Goal: Information Seeking & Learning: Learn about a topic

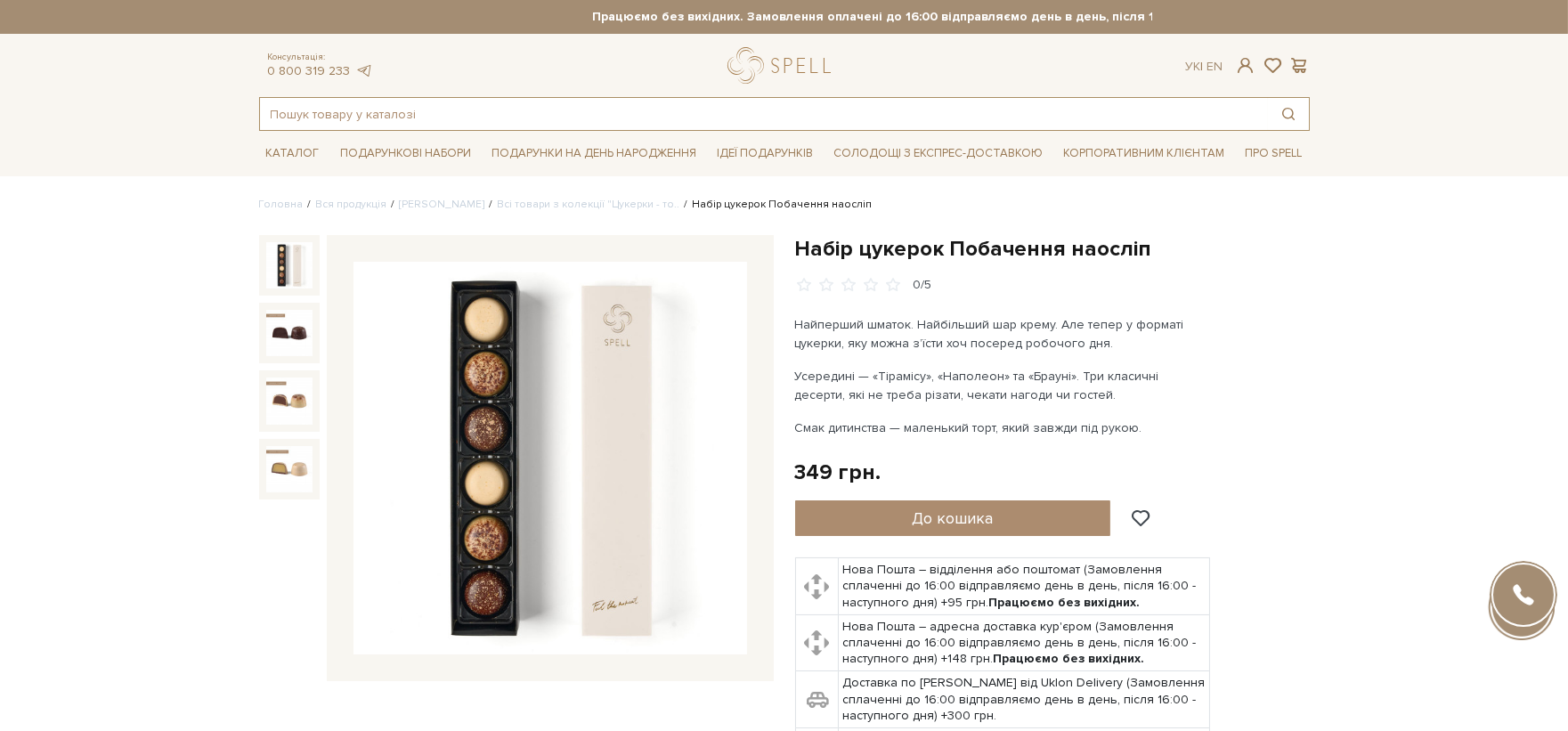
click at [496, 129] on input "text" at bounding box center [764, 114] width 1008 height 32
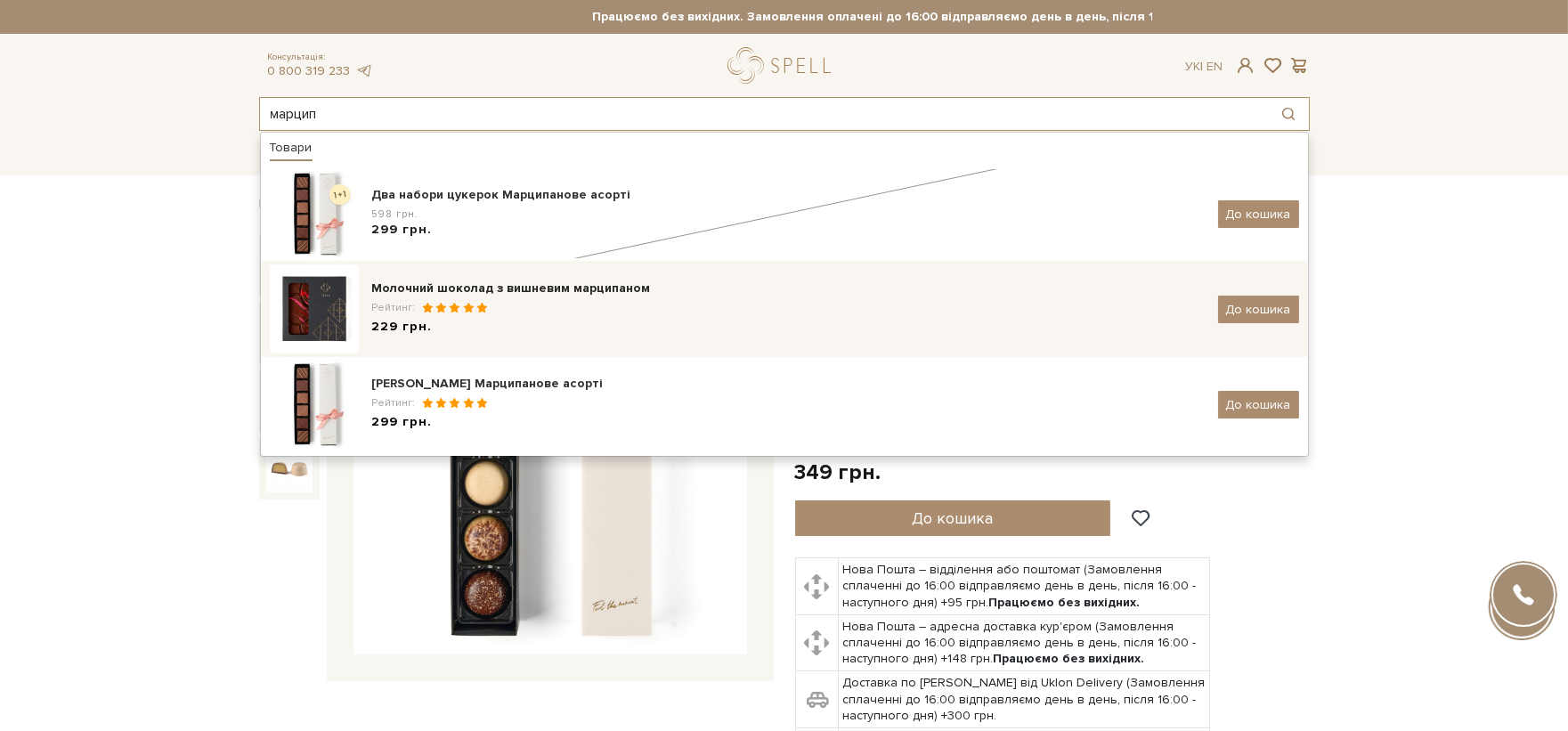
type input "марцип"
click at [577, 285] on div "Молочний шоколад з вишневим марципаном" at bounding box center [788, 288] width 833 height 18
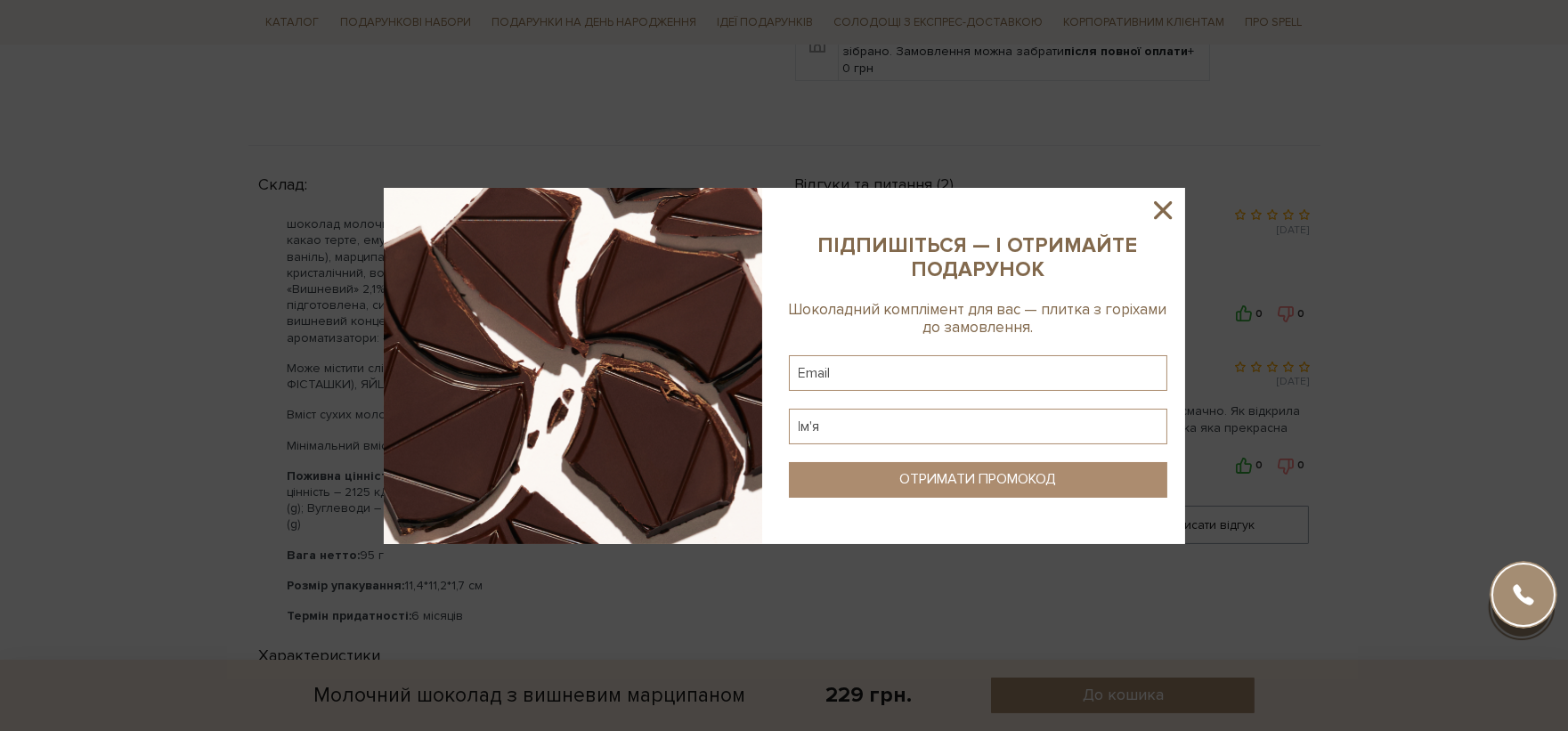
click at [1161, 203] on icon at bounding box center [1162, 210] width 31 height 31
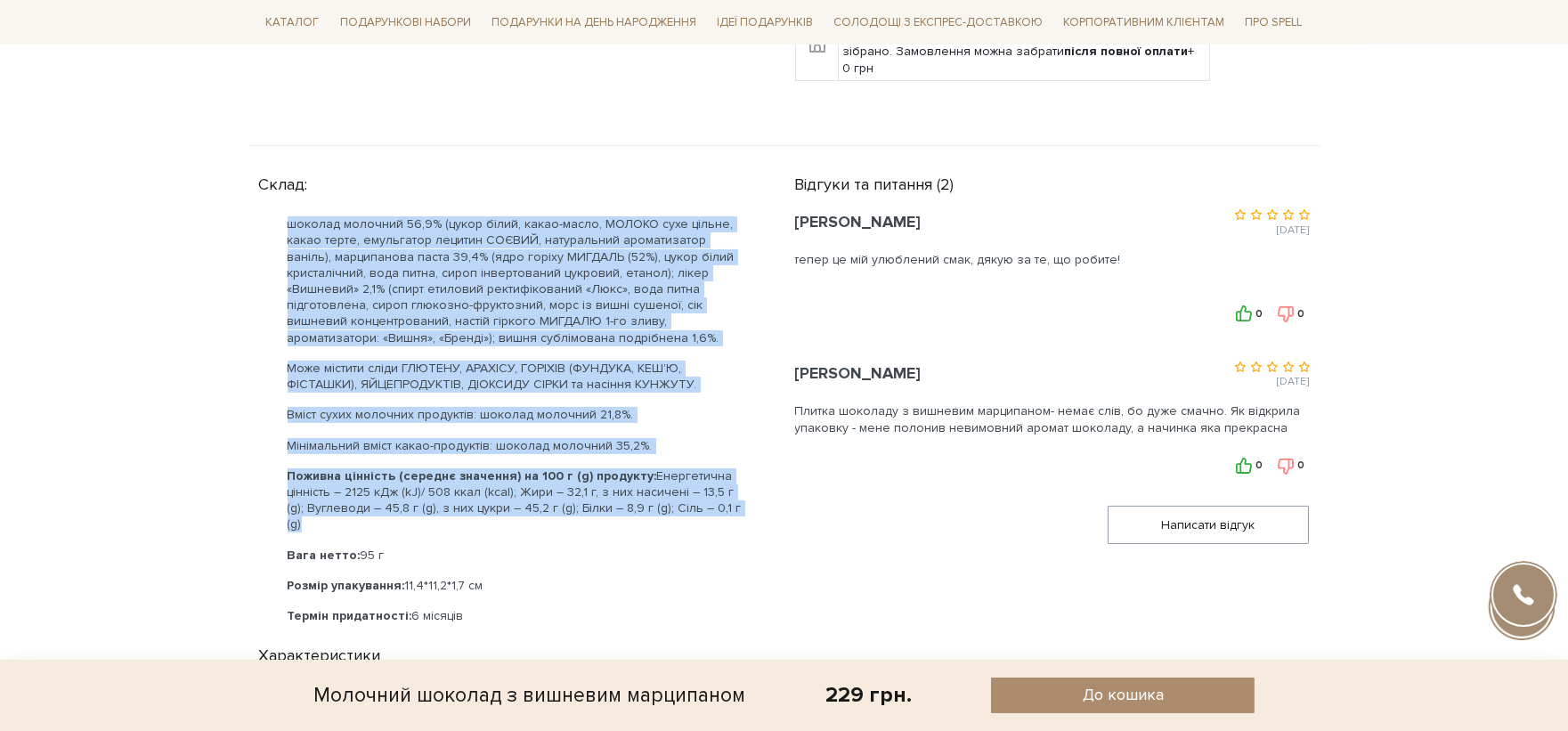
drag, startPoint x: 740, startPoint y: 492, endPoint x: 280, endPoint y: 202, distance: 543.8
click at [280, 217] on ul "шоколад молочний 56,9% (цукор білий, какао-масло, МОЛОКО сухе цільне, какао тер…" at bounding box center [506, 421] width 493 height 408
copy ul "шоколад молочний 56,9% (цукор білий, какао-масло, МОЛОКО сухе цільне, какао тер…"
click at [607, 361] on p "Може містити сліди ГЛЮТЕНУ, АРАХІСУ, ГОРІХІВ (ФУНДУКА, КЕШ’Ю, ФІСТАШКИ), ЯЙЦЕПР…" at bounding box center [519, 376] width 464 height 32
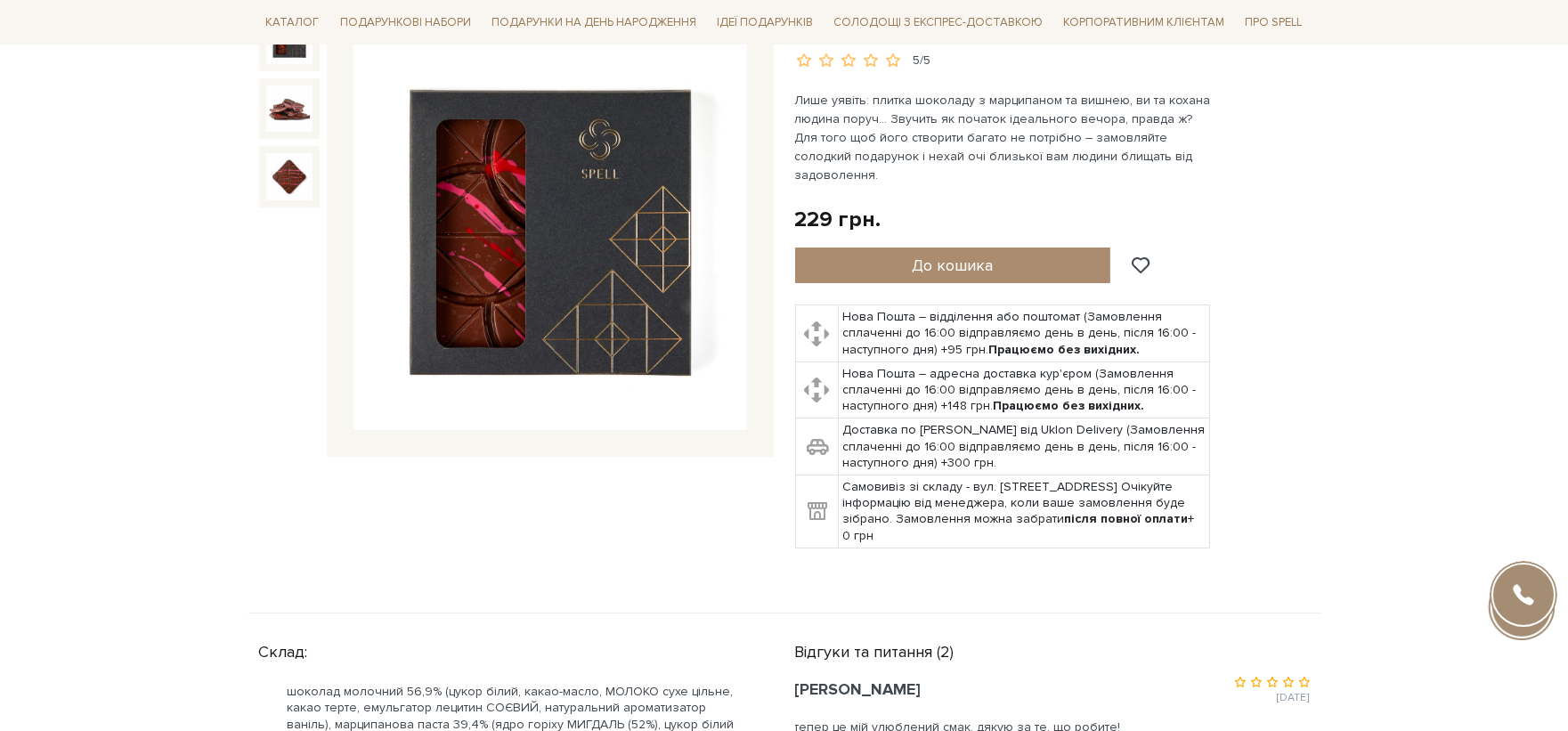
scroll to position [99, 0]
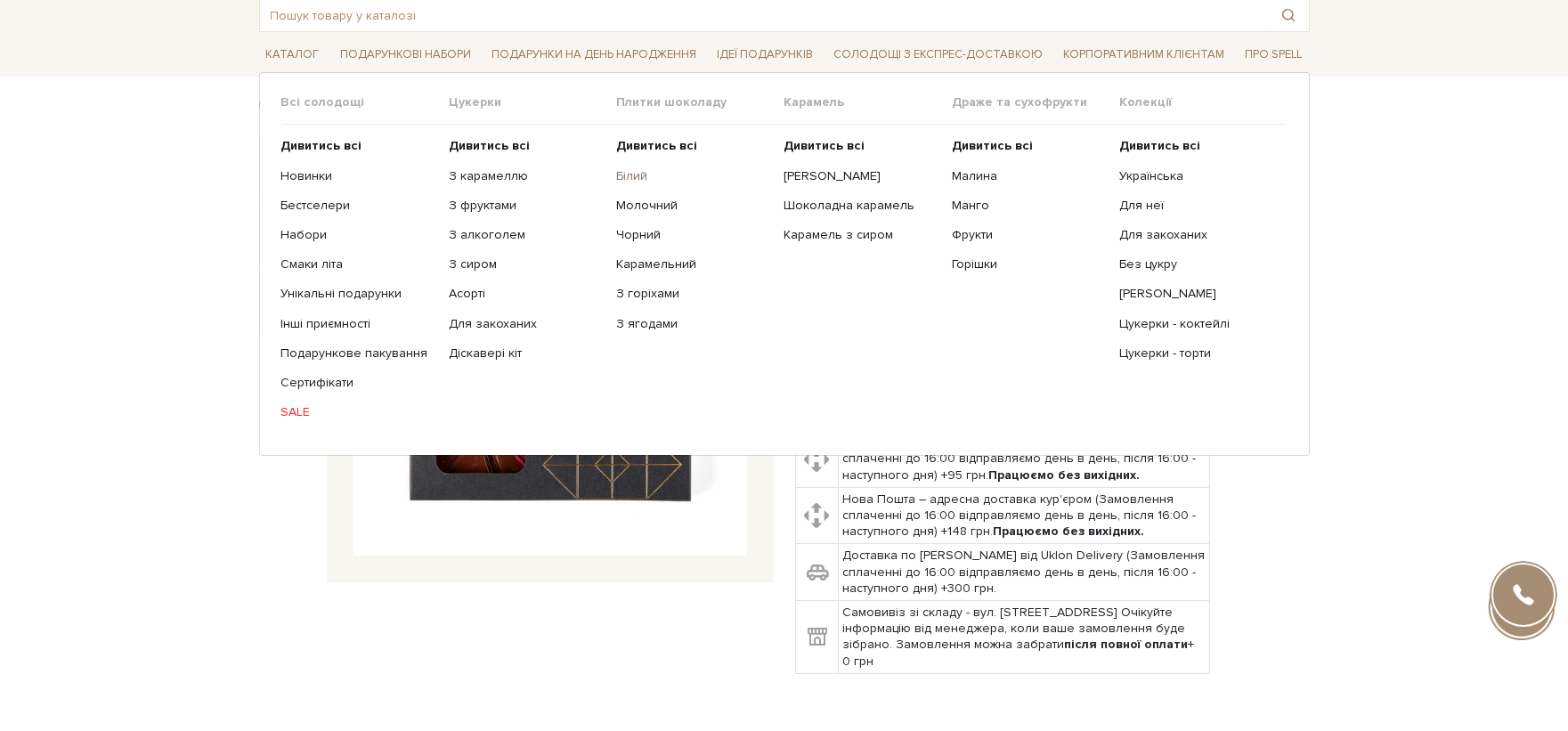
click at [643, 175] on link "Білий" at bounding box center [693, 176] width 154 height 16
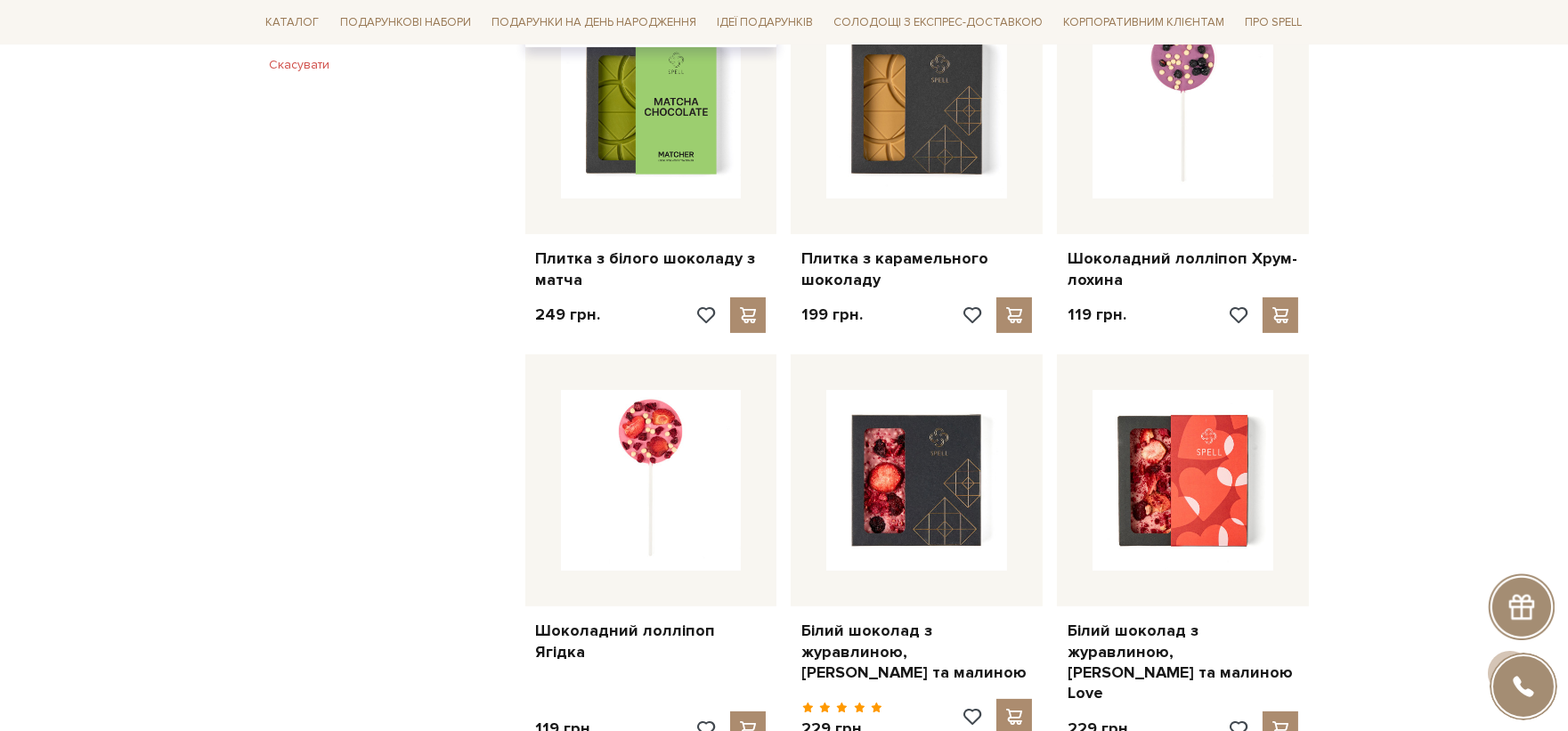
scroll to position [1583, 0]
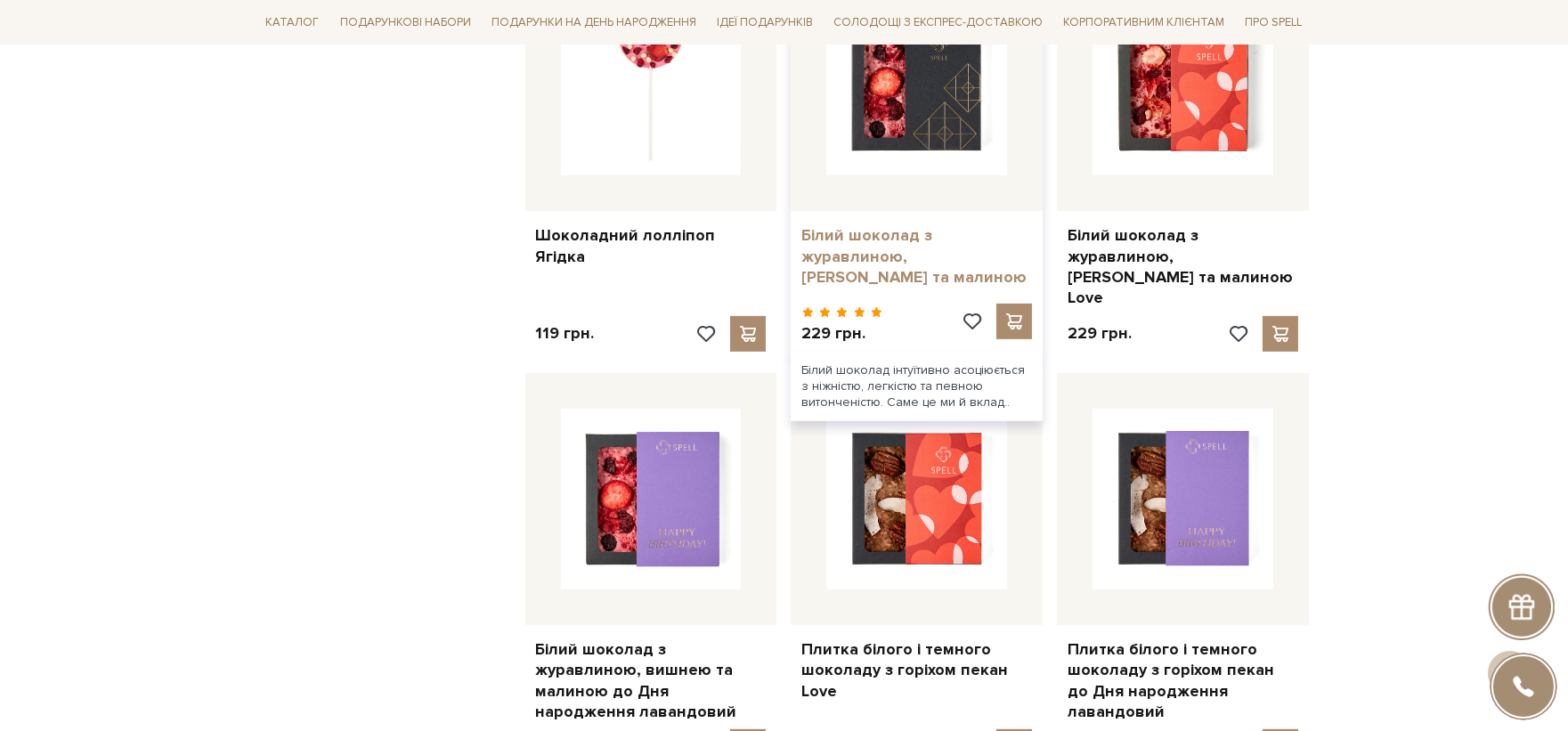
click at [837, 226] on link "Білий шоколад з журавлиною, вишнею та малиною" at bounding box center [916, 257] width 231 height 62
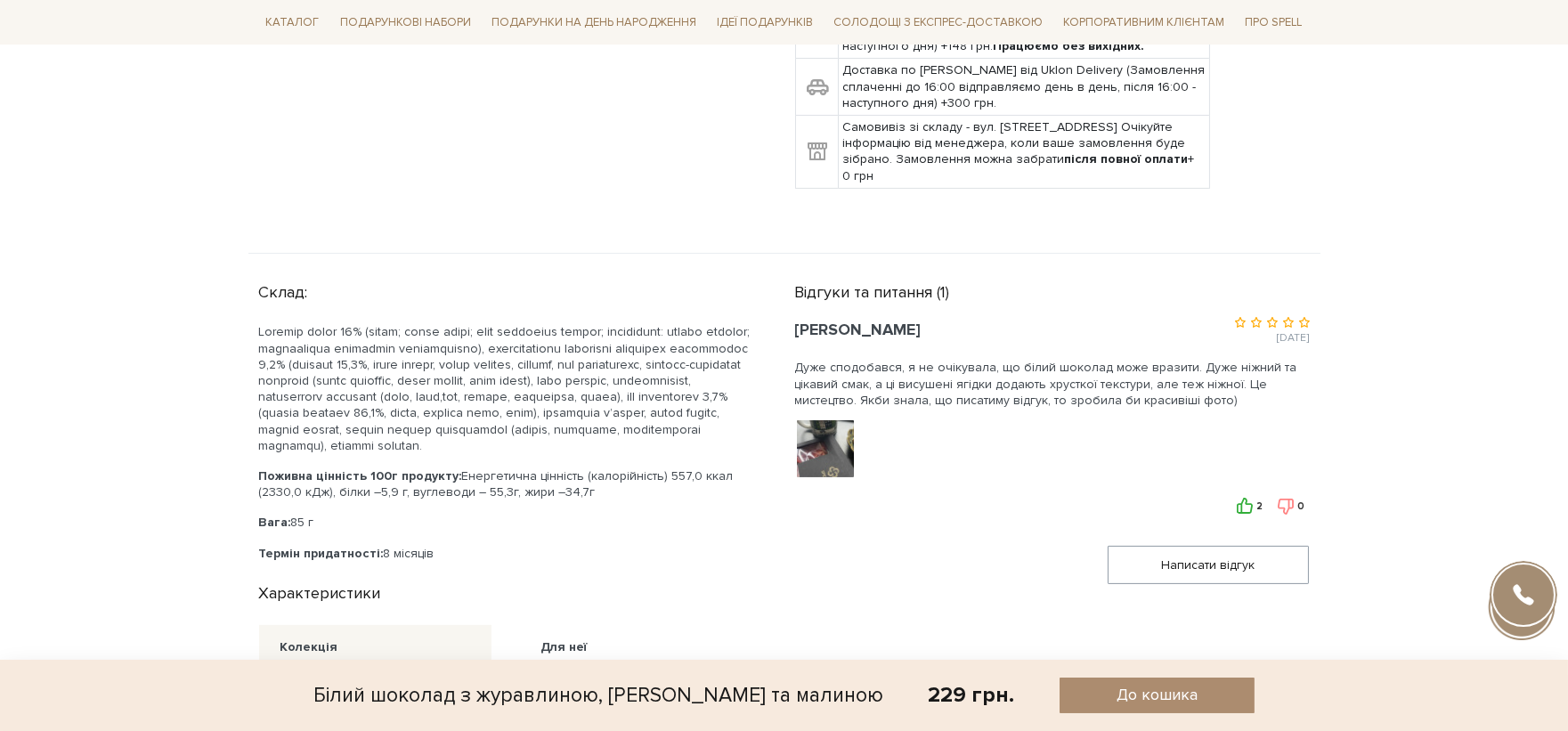
scroll to position [890, 0]
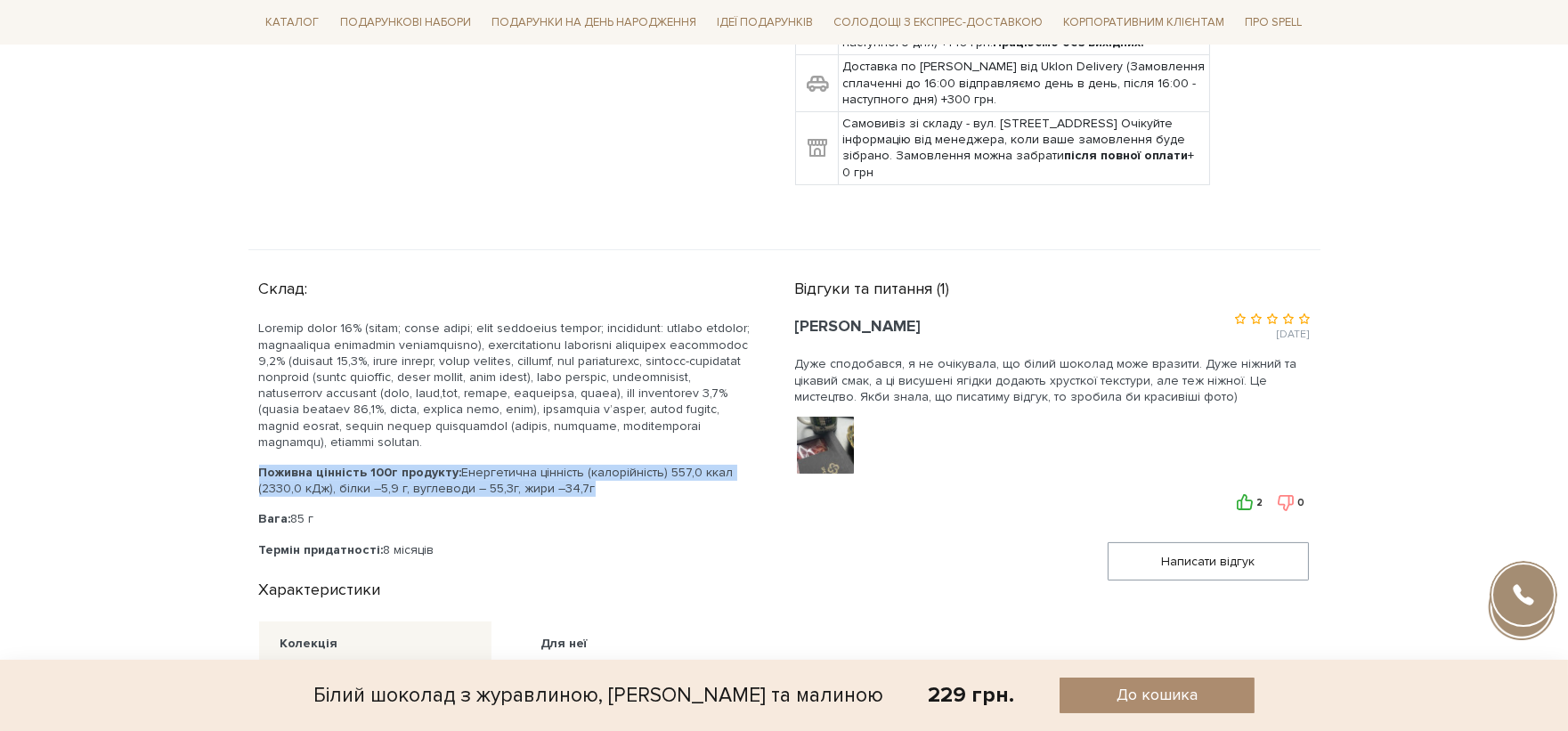
drag, startPoint x: 608, startPoint y: 475, endPoint x: 252, endPoint y: 465, distance: 356.1
click at [252, 465] on div "Склад: Поживна цінність 100г продукту: Енергетична цінність (калорійність) 557,…" at bounding box center [516, 515] width 536 height 487
copy p "Поживна цінність 100г продукту: Енергетична цінність (калорійність) 557,0 ккал …"
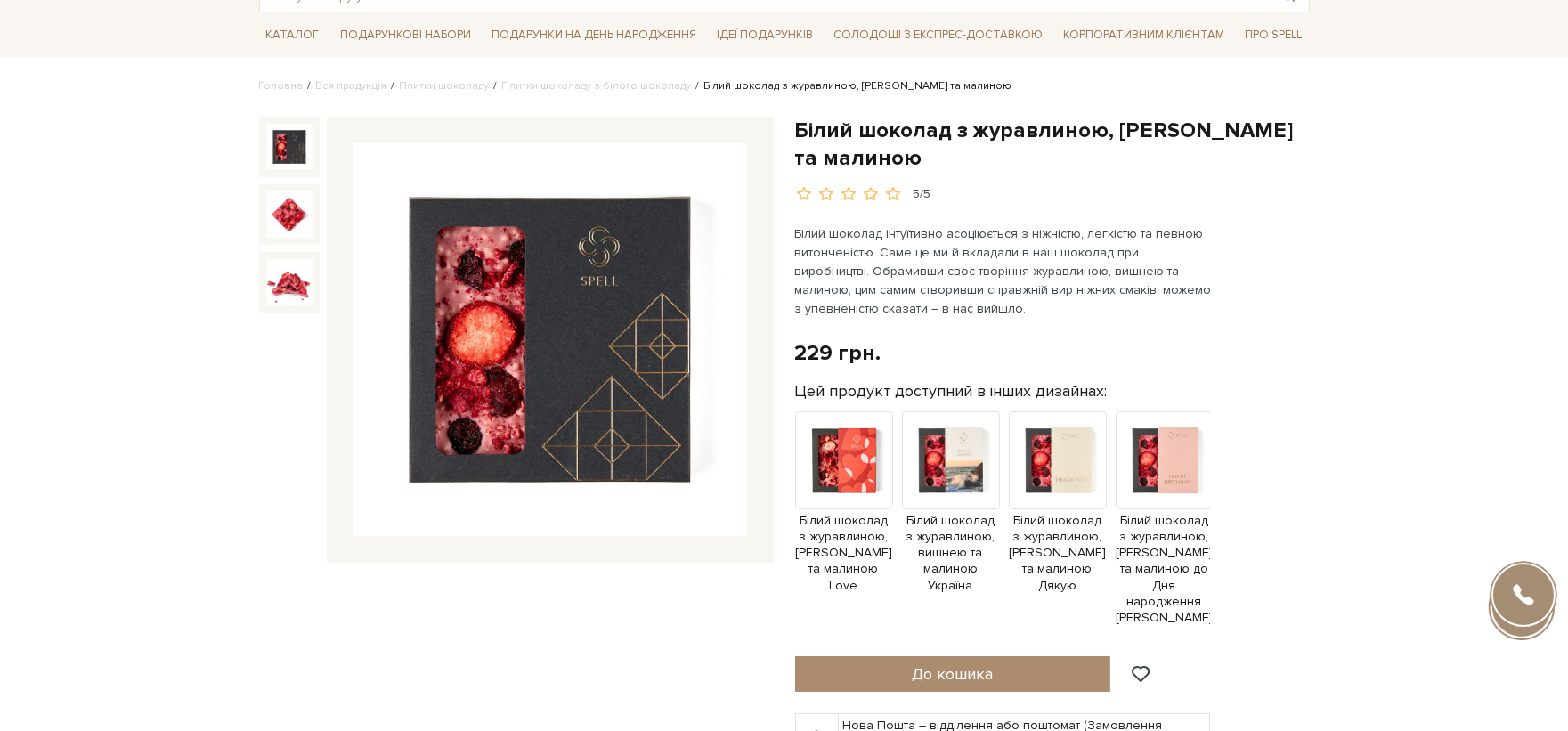
scroll to position [0, 0]
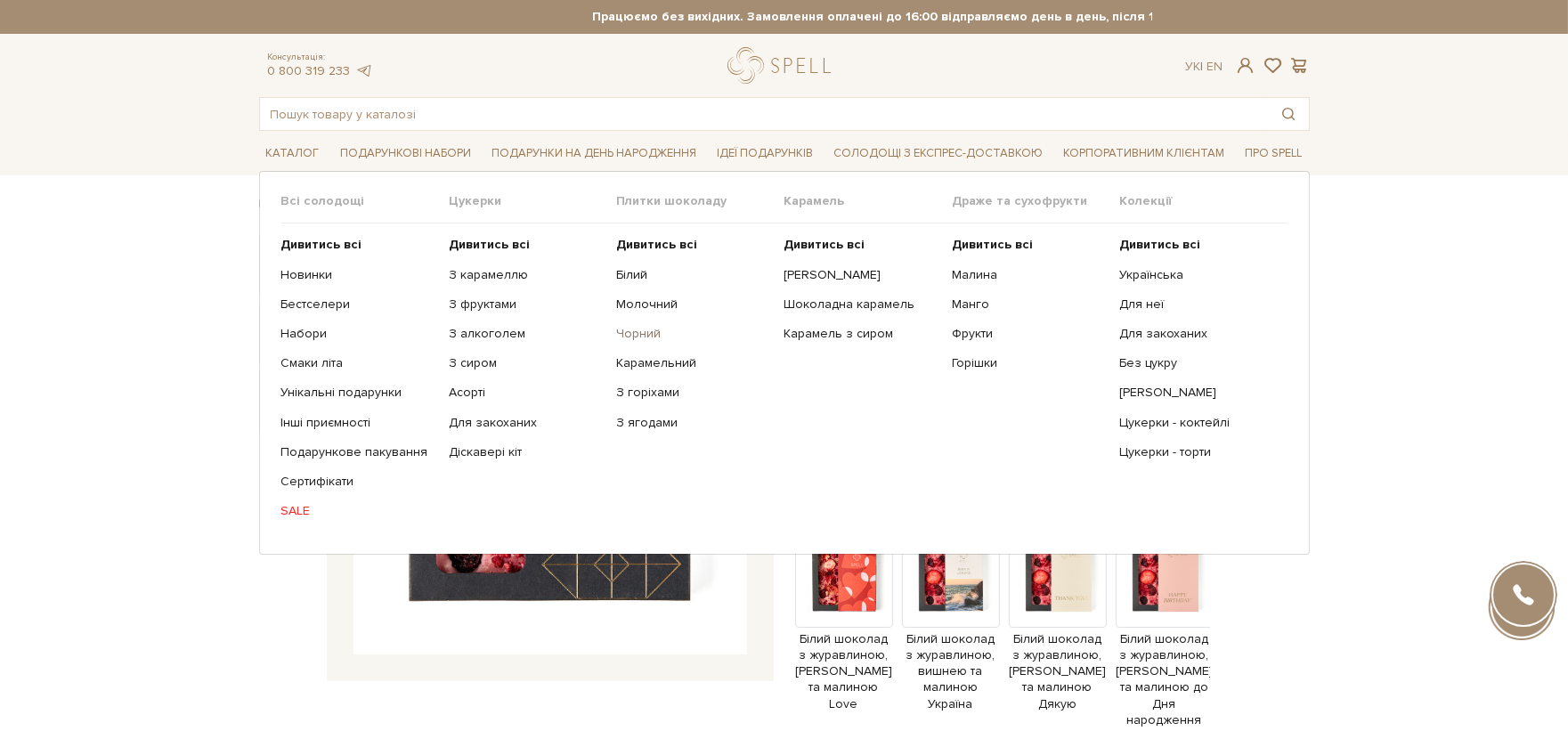
click at [636, 332] on link "Чорний" at bounding box center [693, 334] width 154 height 16
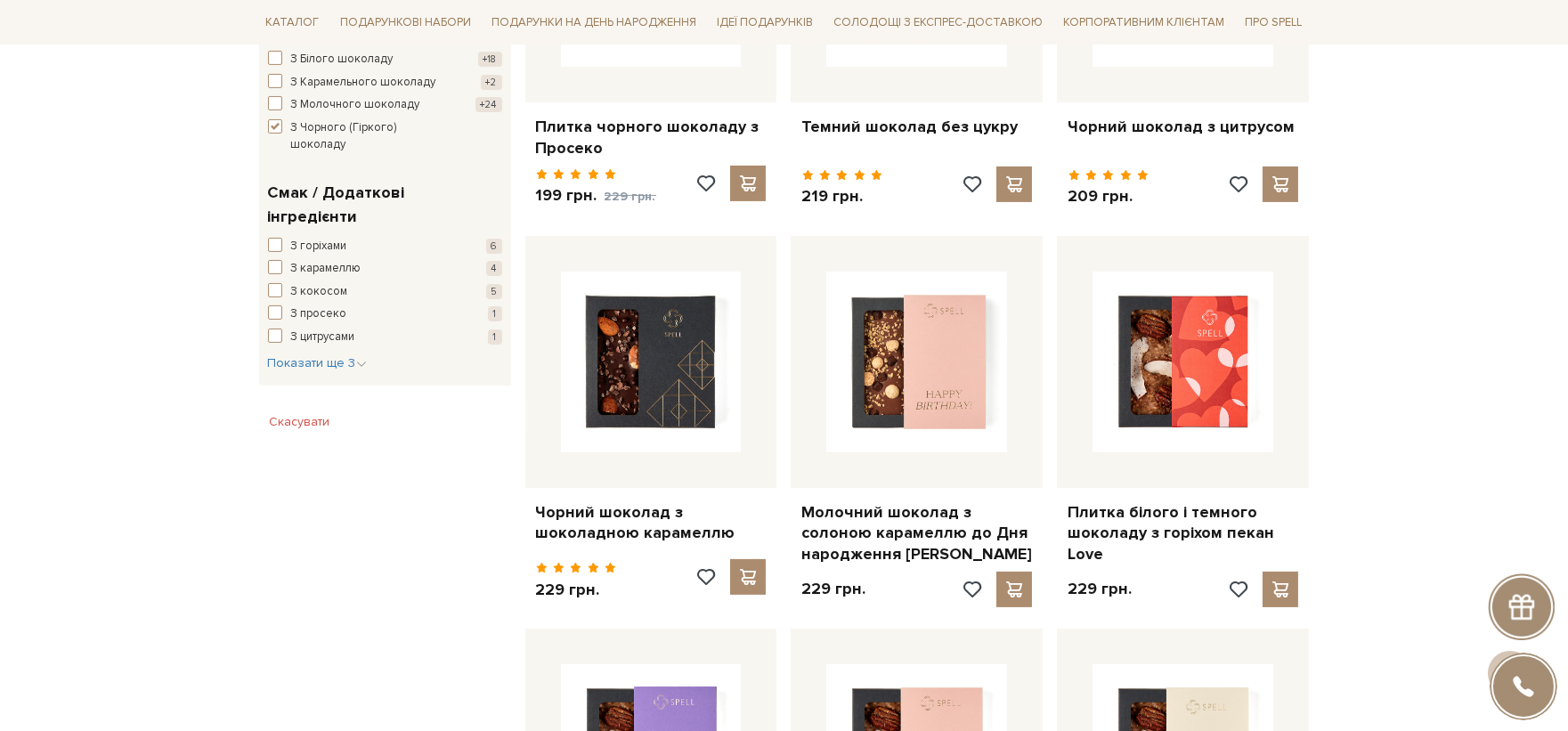
scroll to position [1089, 0]
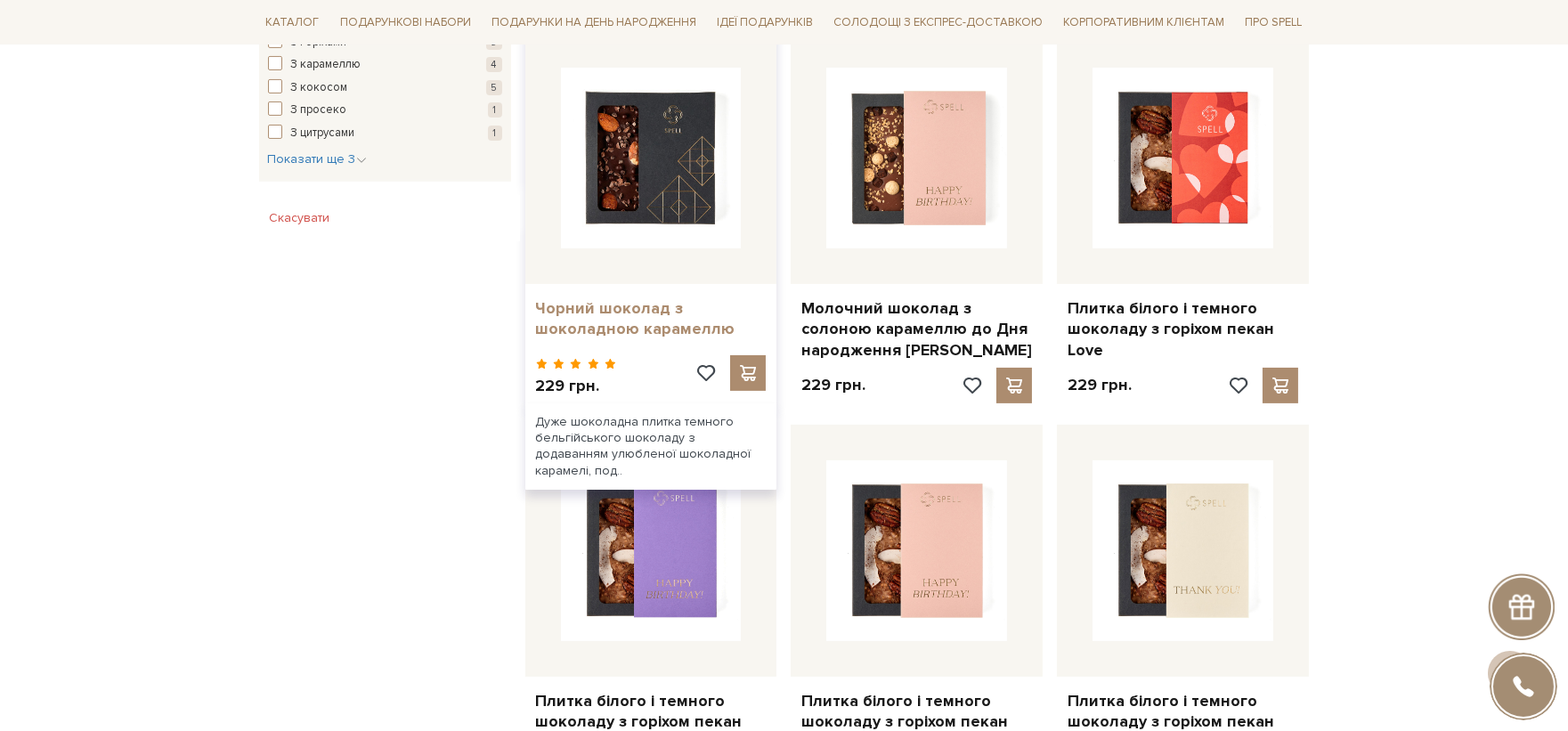
click at [638, 330] on link "Чорний шоколад з шоколадною карамеллю" at bounding box center [650, 319] width 231 height 42
